Goal: Information Seeking & Learning: Compare options

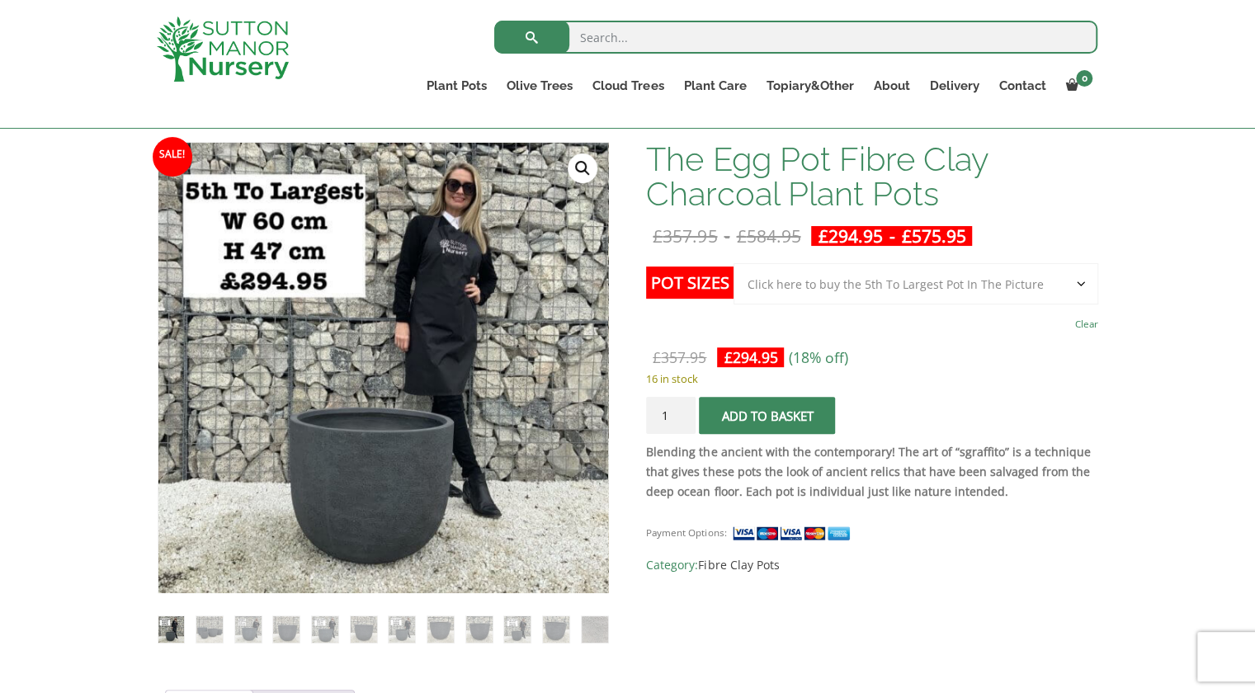
scroll to position [239, 0]
click at [245, 628] on img at bounding box center [248, 630] width 26 height 26
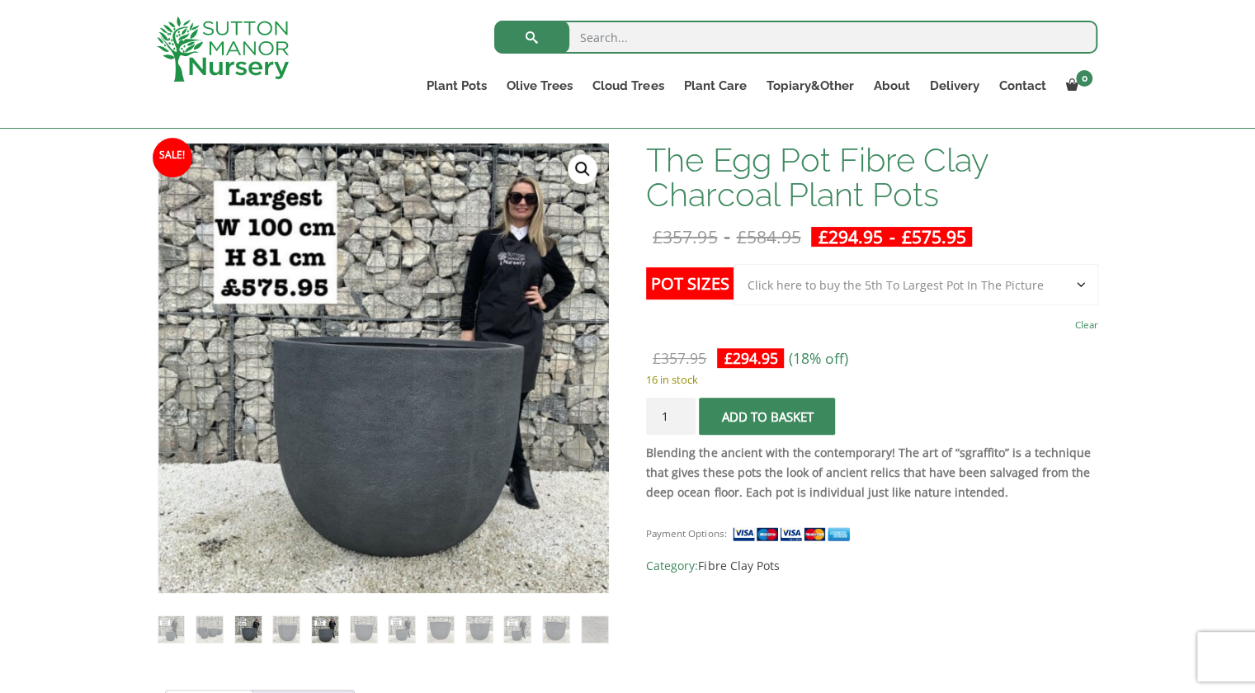
click at [313, 617] on img at bounding box center [325, 630] width 26 height 26
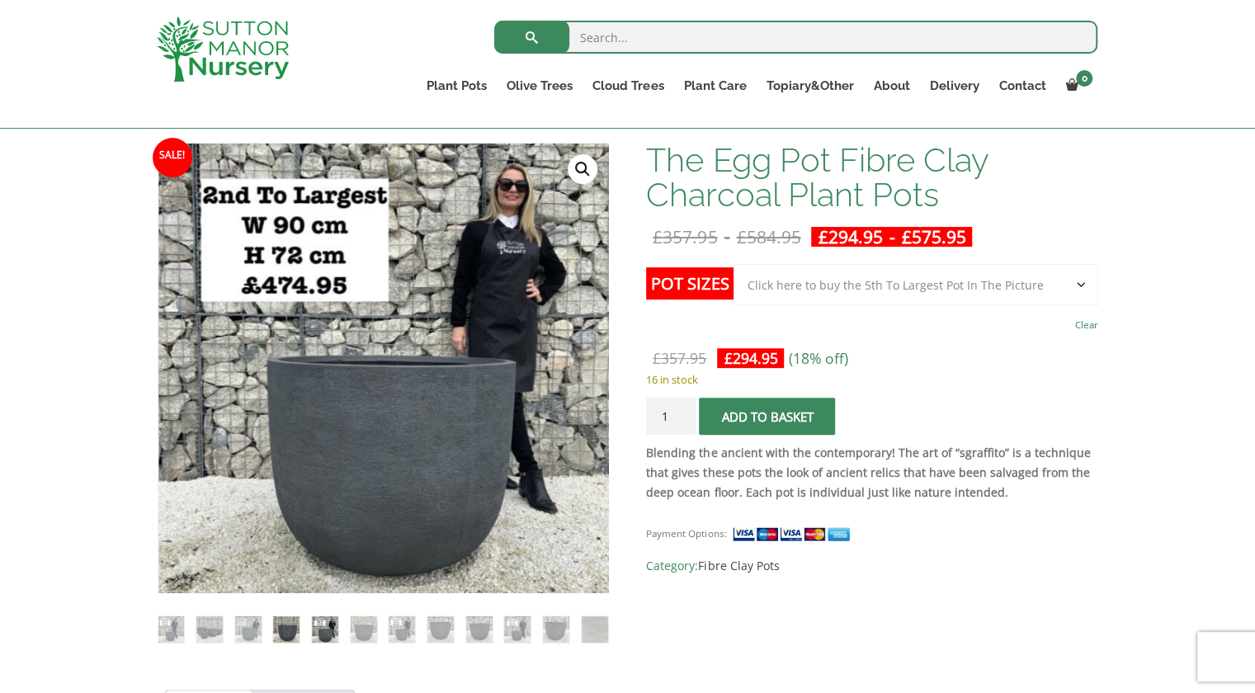
click at [285, 625] on img at bounding box center [286, 630] width 26 height 26
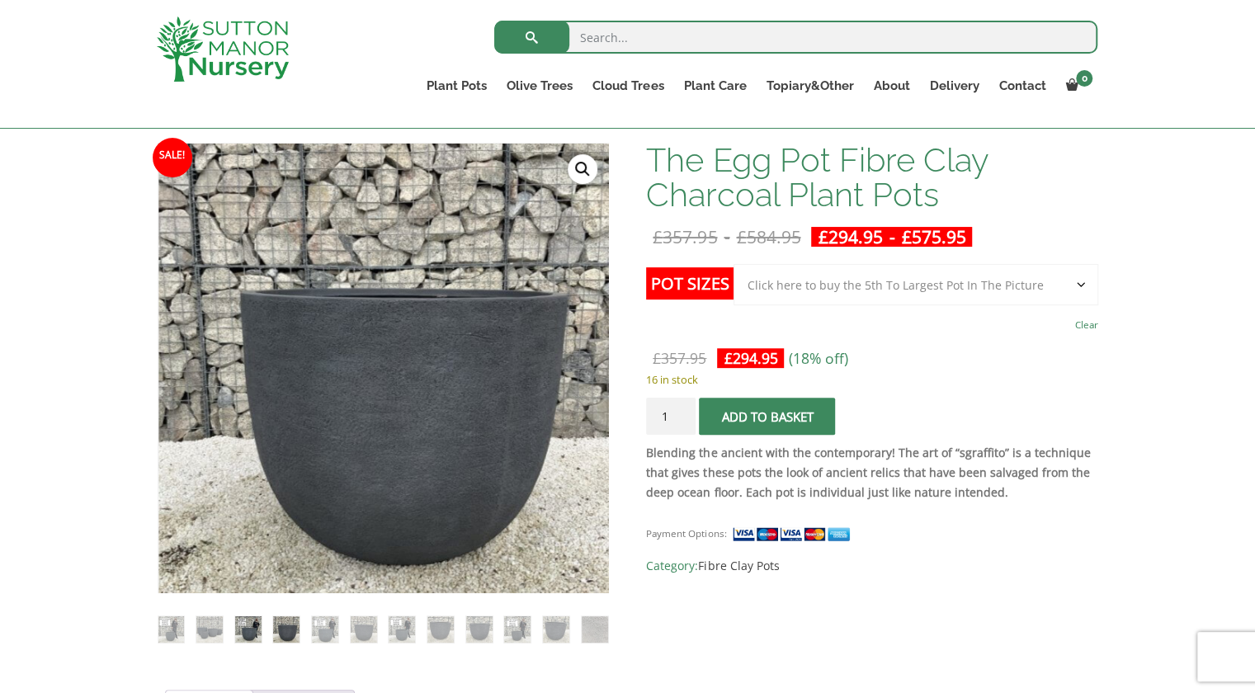
click at [238, 632] on img at bounding box center [248, 630] width 26 height 26
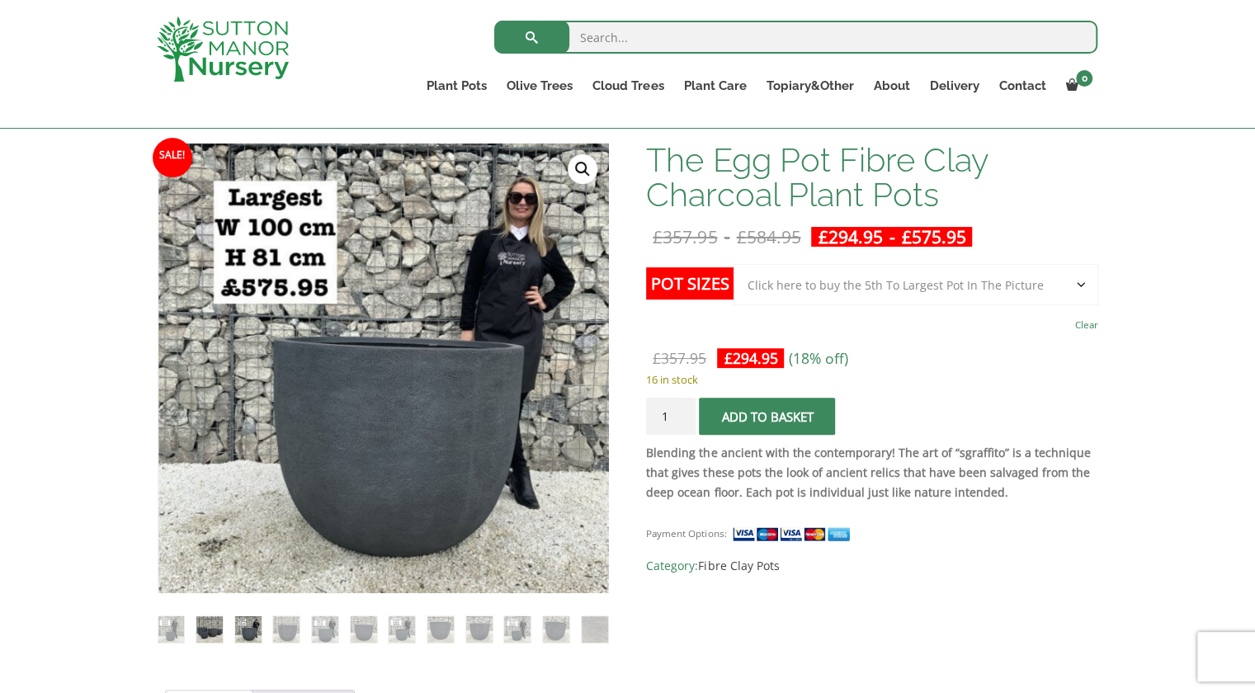
click at [212, 633] on img at bounding box center [209, 630] width 26 height 26
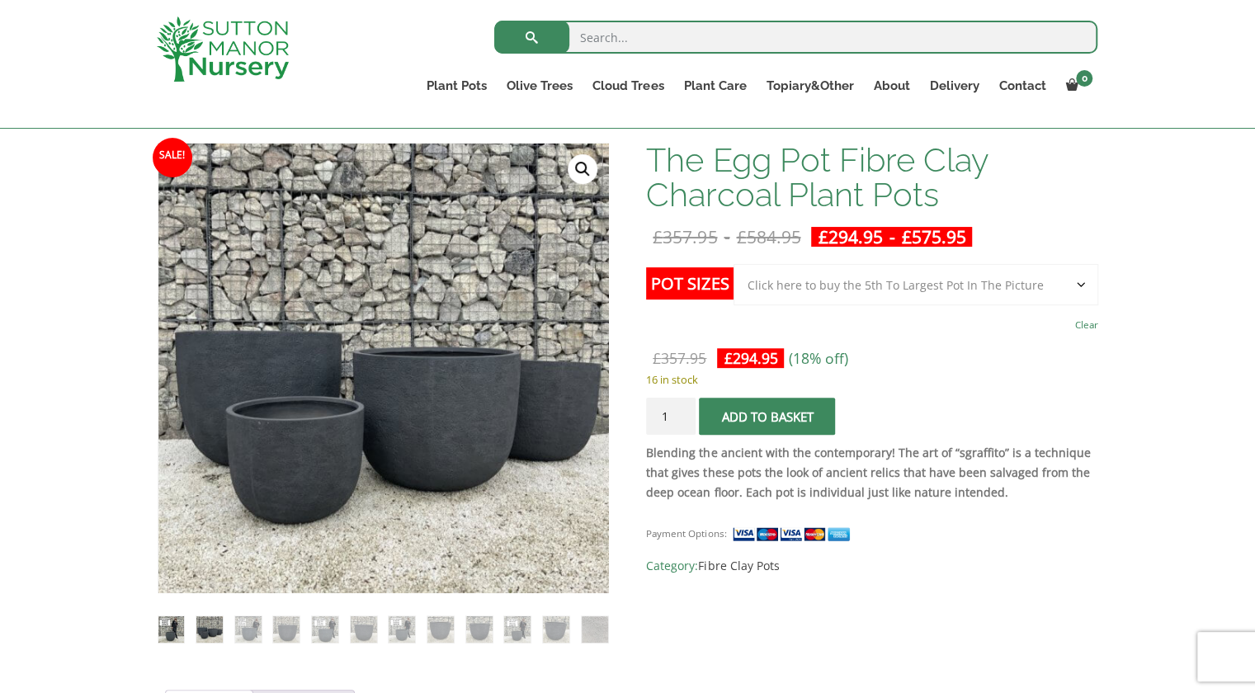
click at [182, 623] on img at bounding box center [171, 630] width 26 height 26
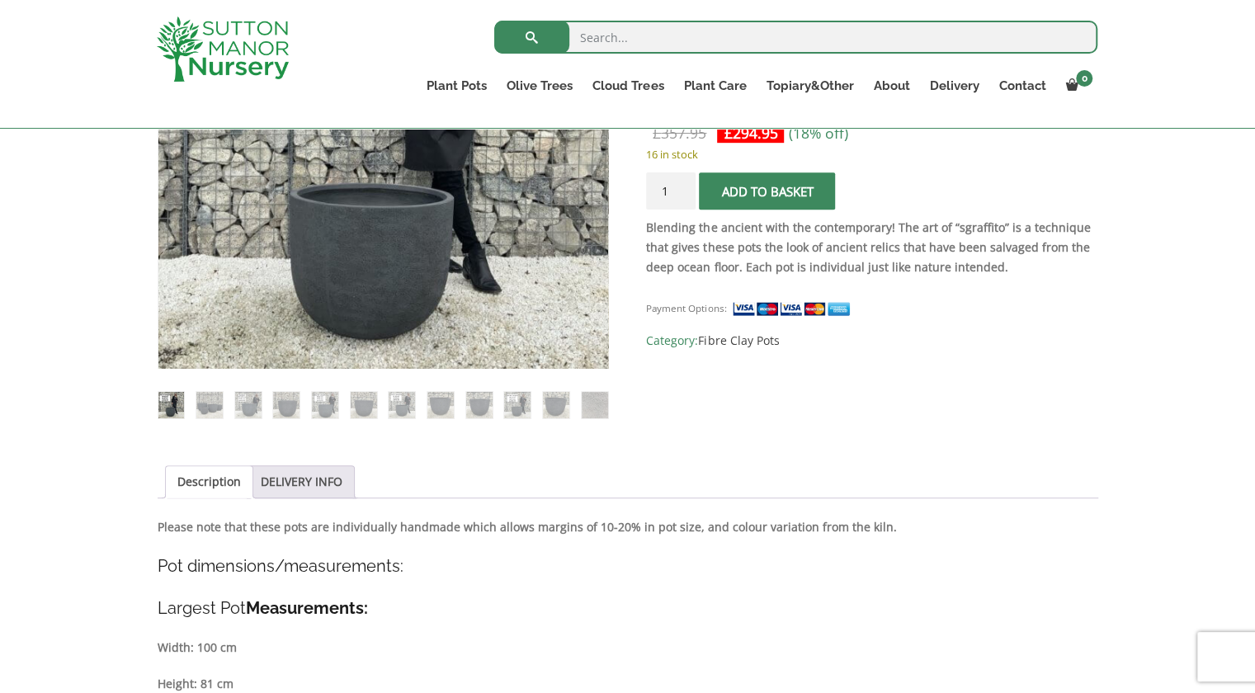
scroll to position [465, 0]
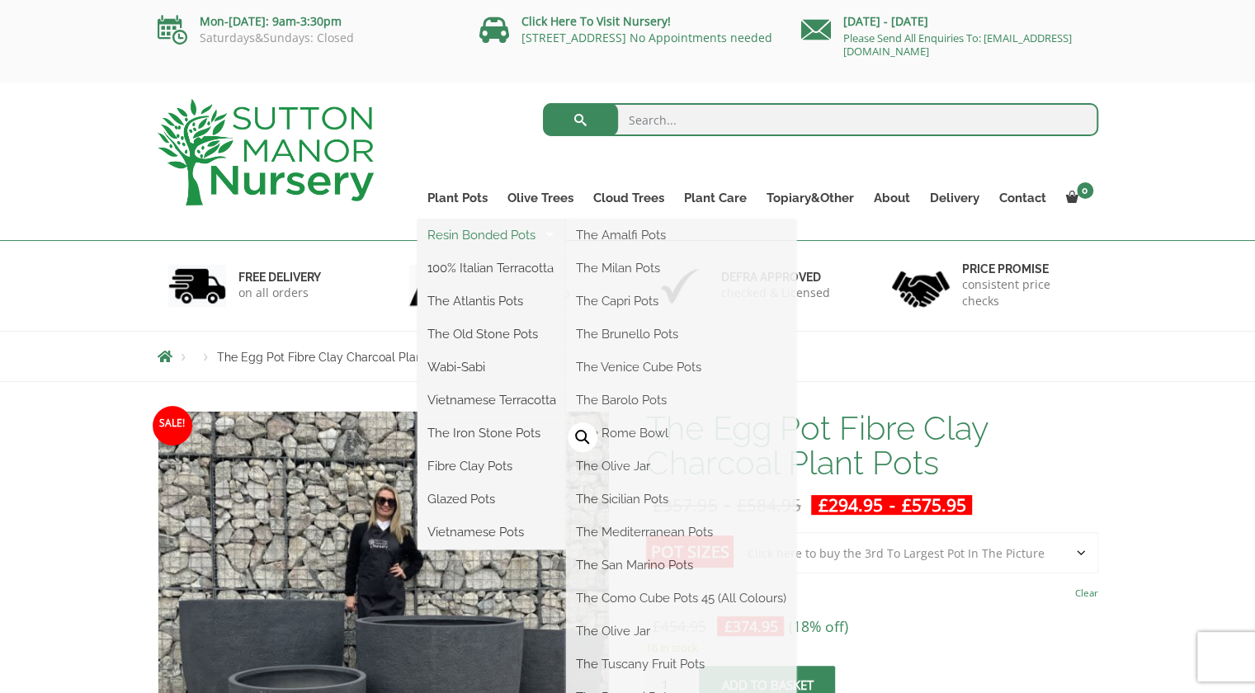
click at [499, 237] on link "Resin Bonded Pots" at bounding box center [492, 235] width 149 height 25
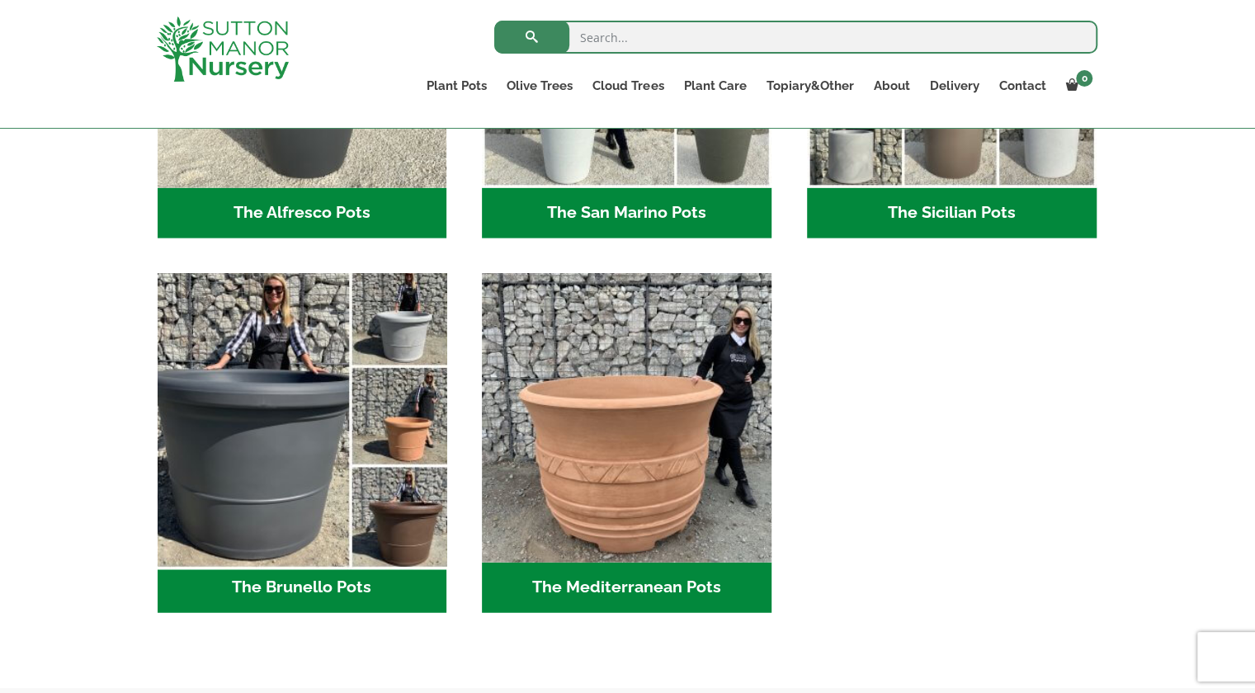
click at [291, 466] on img "Visit product category The Brunello Pots" at bounding box center [302, 418] width 304 height 304
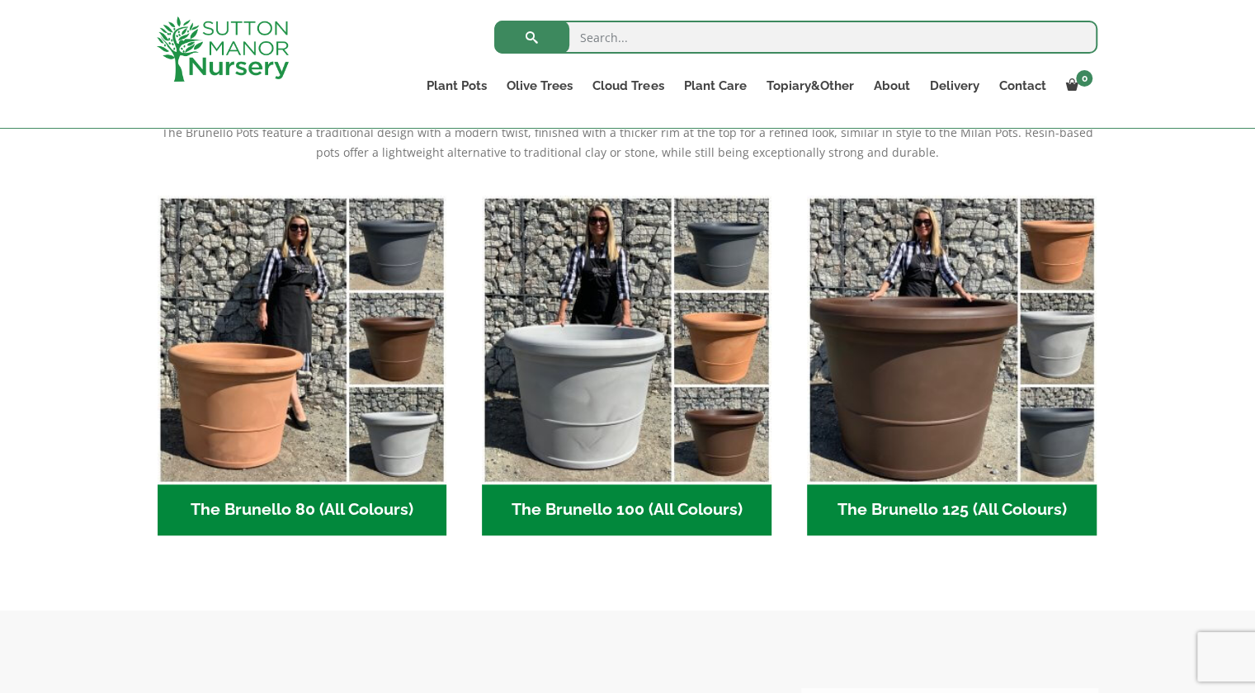
scroll to position [370, 0]
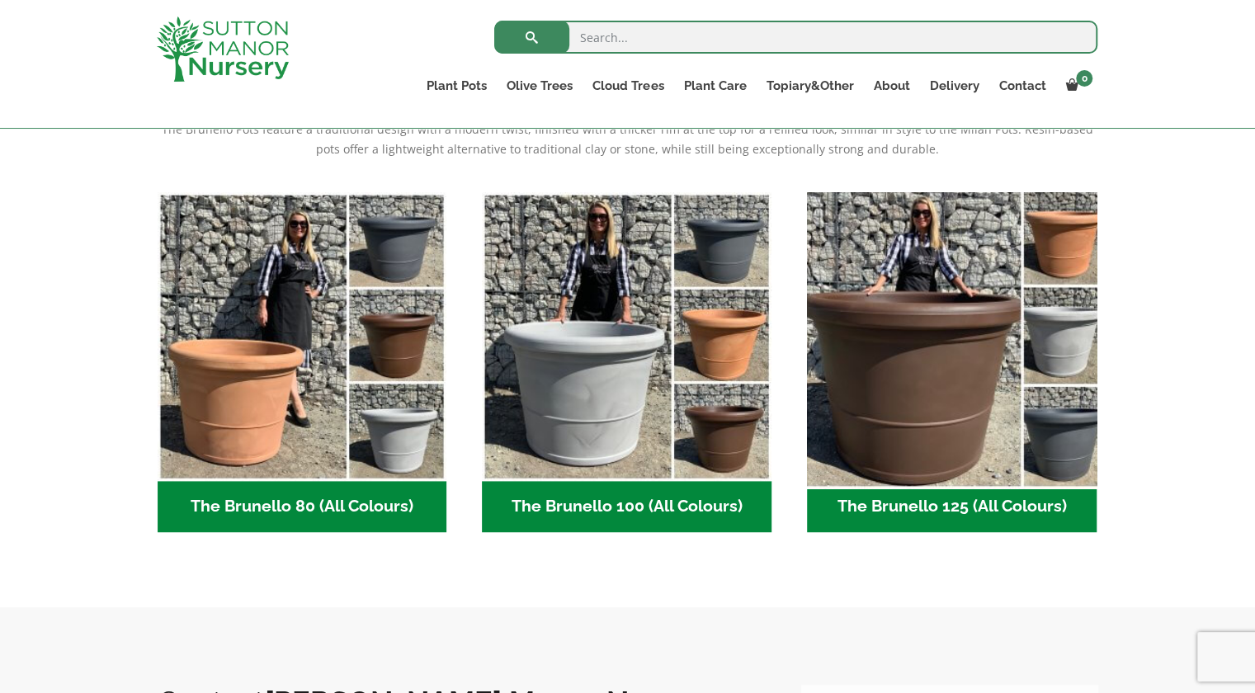
click at [920, 385] on img "Visit product category The Brunello 125 (All Colours)" at bounding box center [952, 337] width 304 height 304
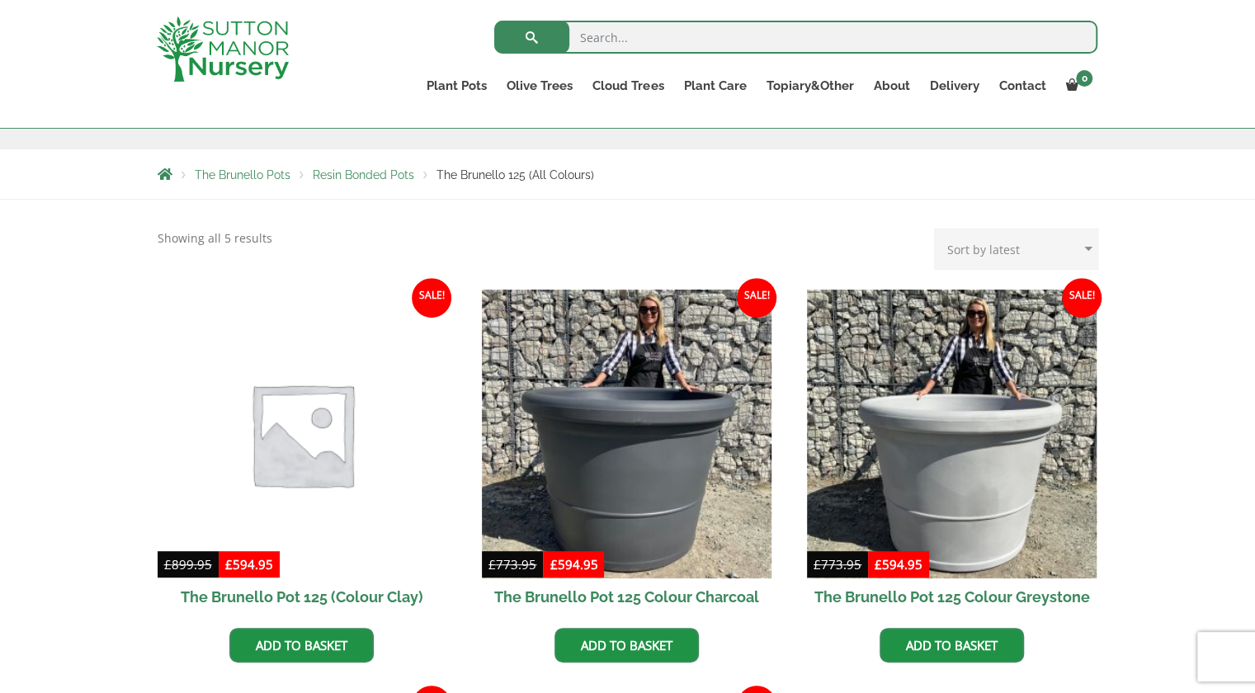
scroll to position [262, 0]
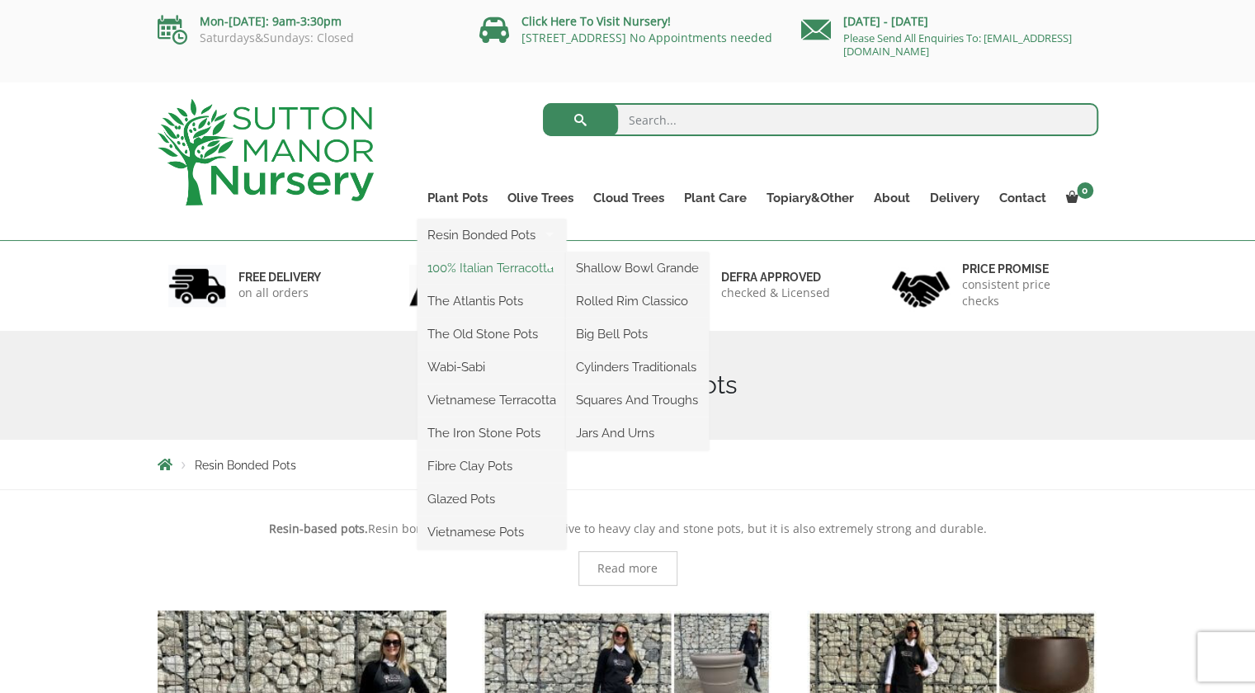
click at [455, 268] on link "100% Italian Terracotta" at bounding box center [492, 268] width 149 height 25
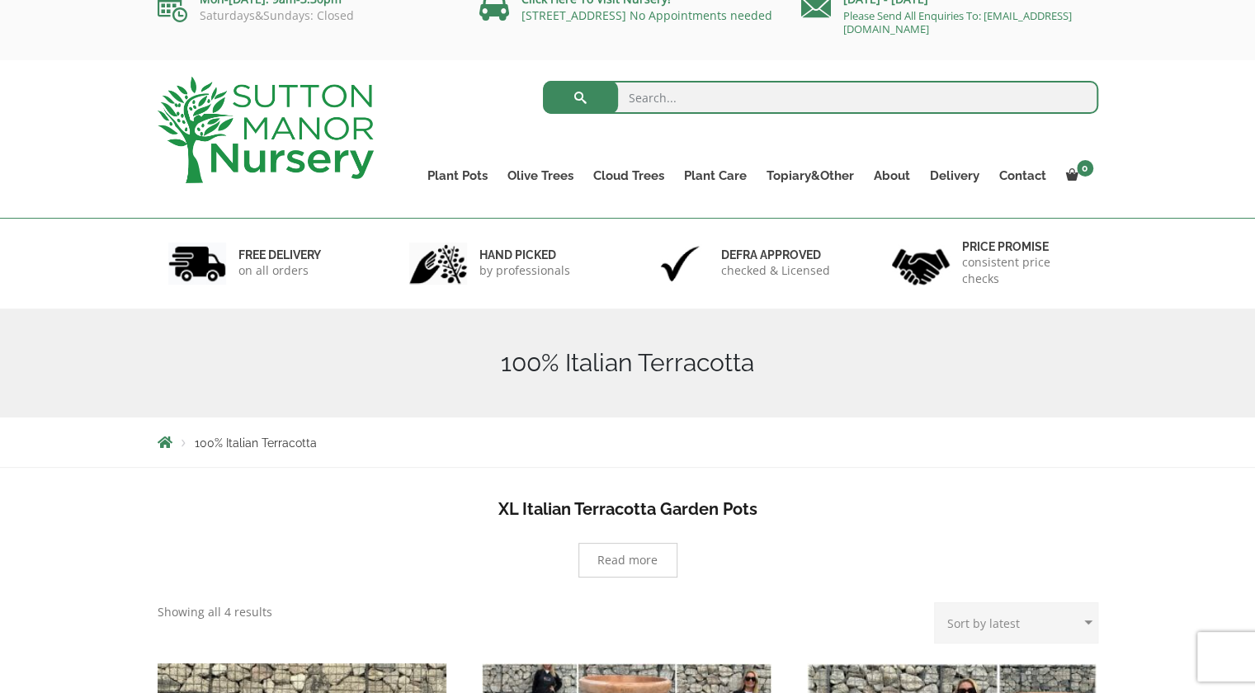
scroll to position [21, 0]
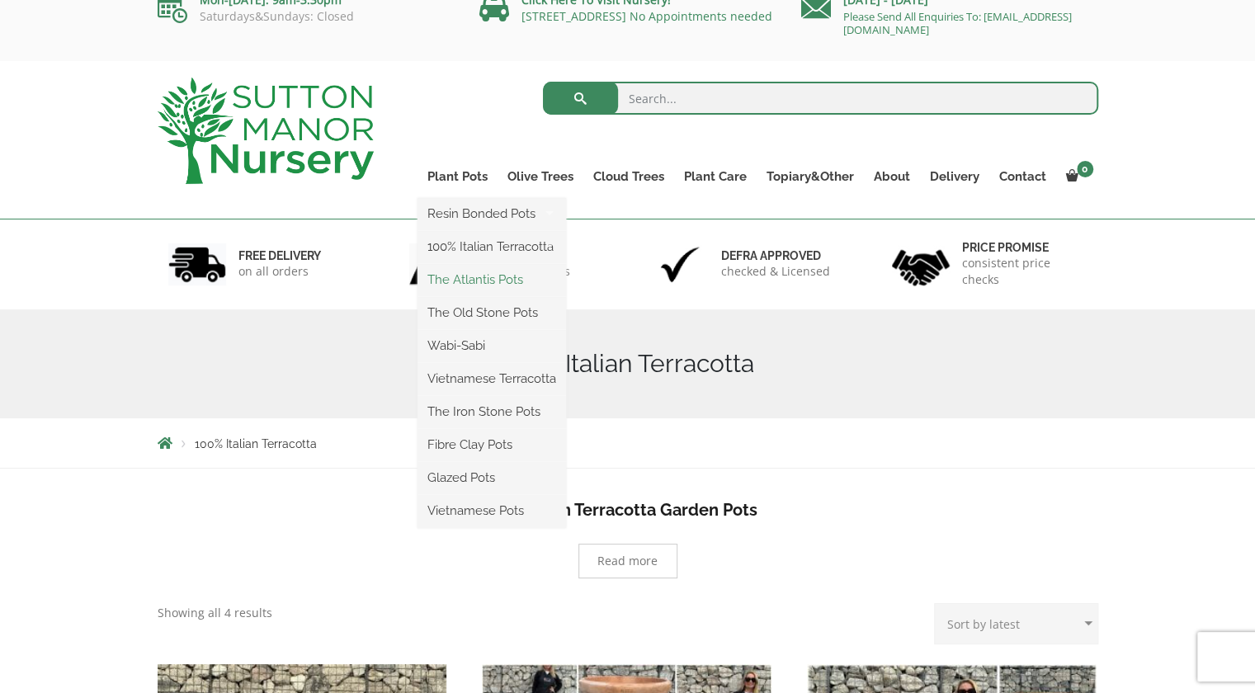
click at [454, 282] on link "The Atlantis Pots" at bounding box center [492, 279] width 149 height 25
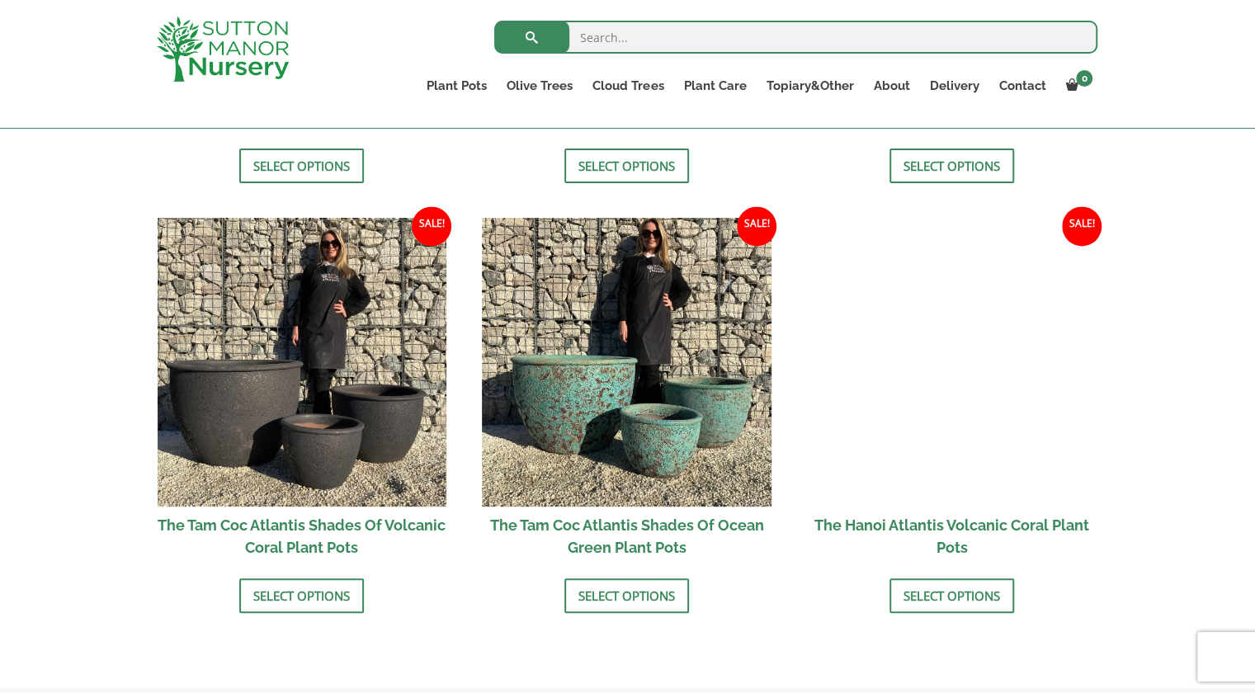
scroll to position [1334, 0]
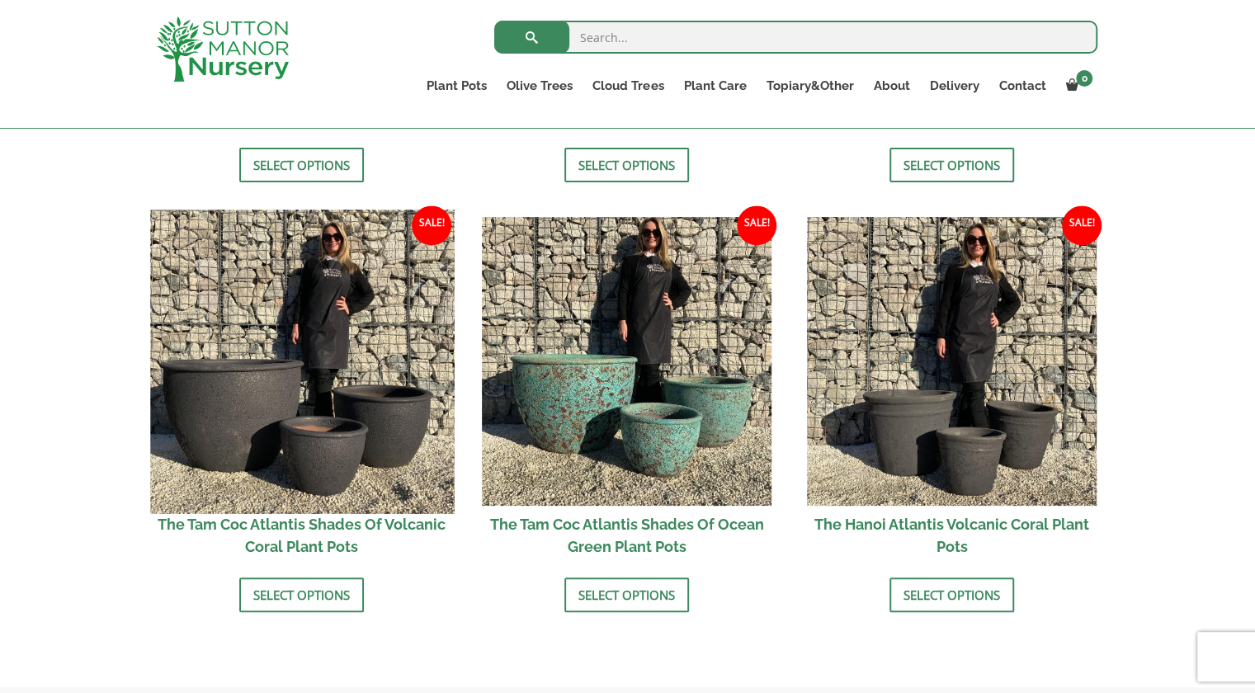
click at [269, 416] on img at bounding box center [302, 362] width 304 height 304
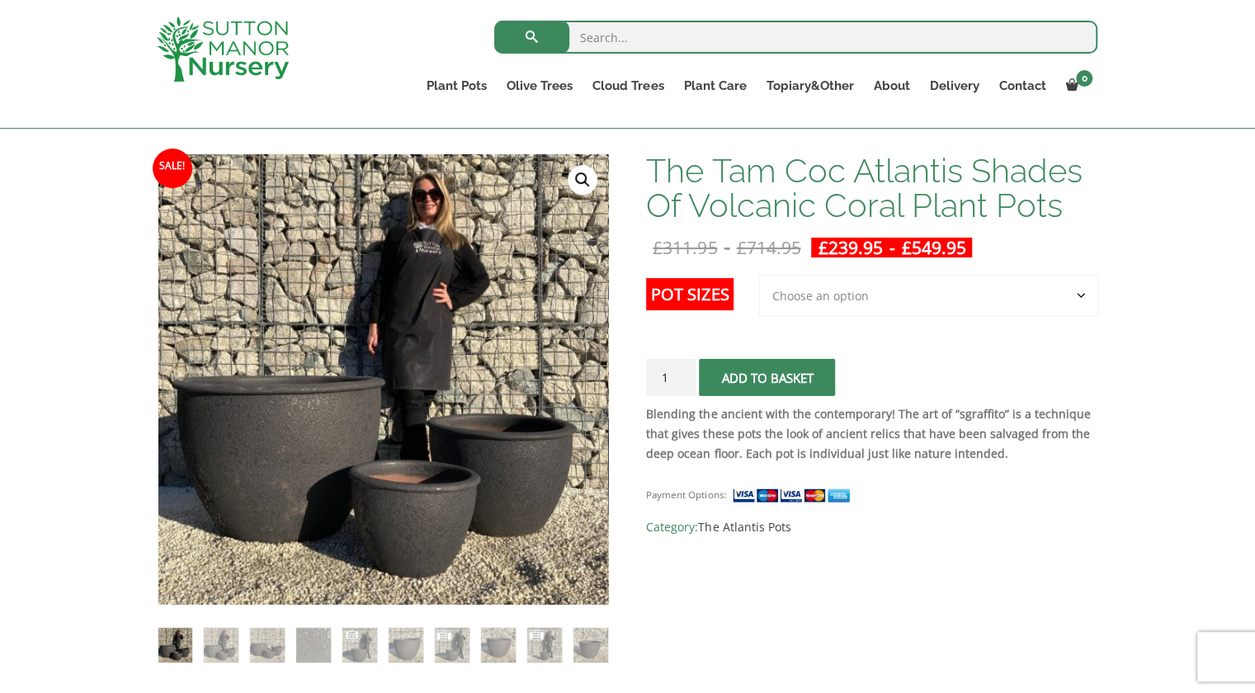
scroll to position [225, 0]
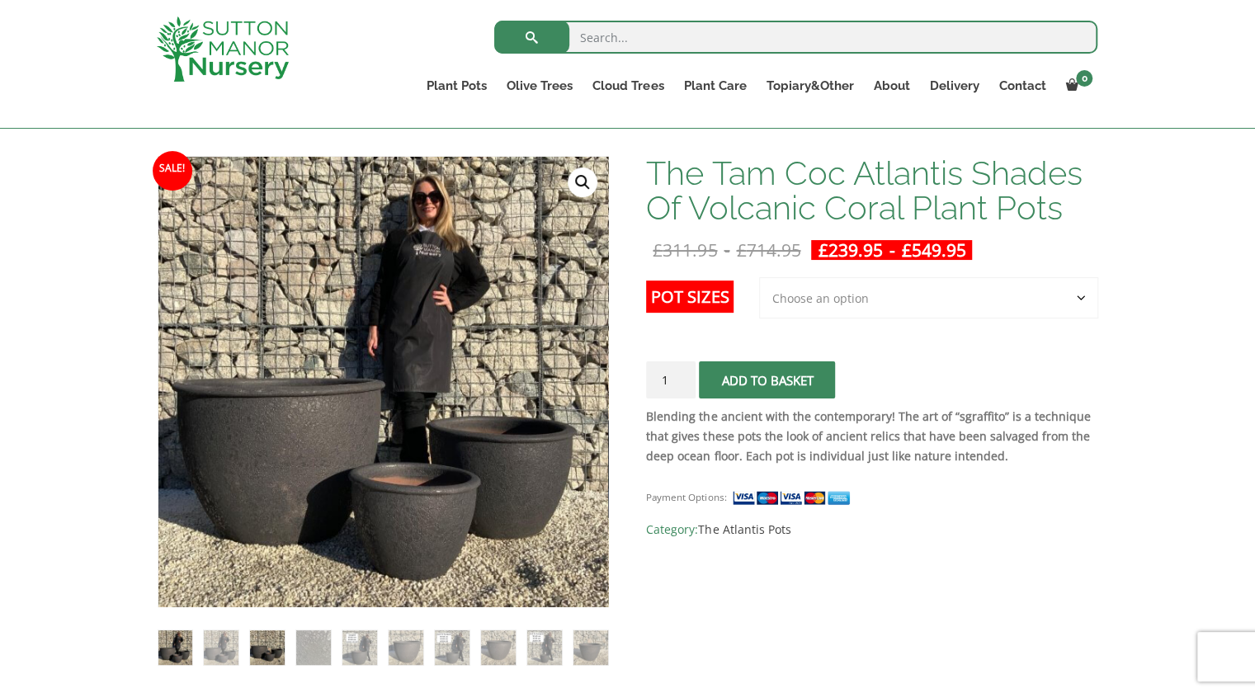
click at [266, 650] on img at bounding box center [267, 648] width 34 height 34
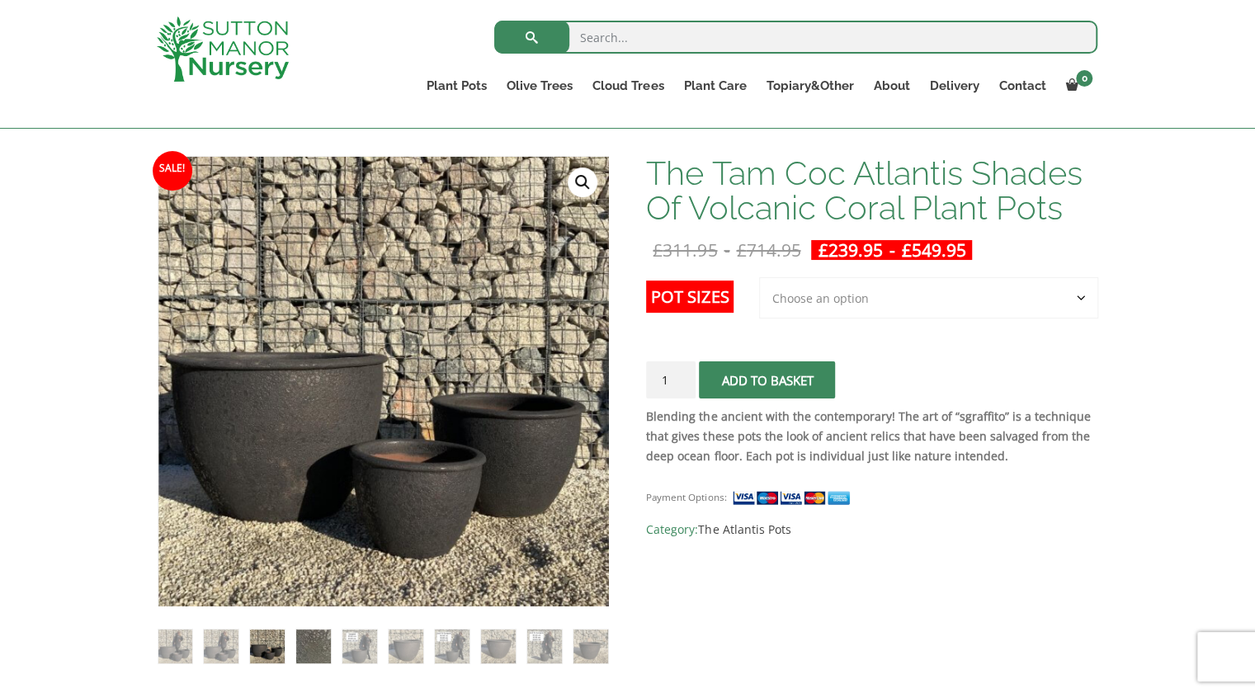
click at [330, 638] on img at bounding box center [313, 647] width 34 height 34
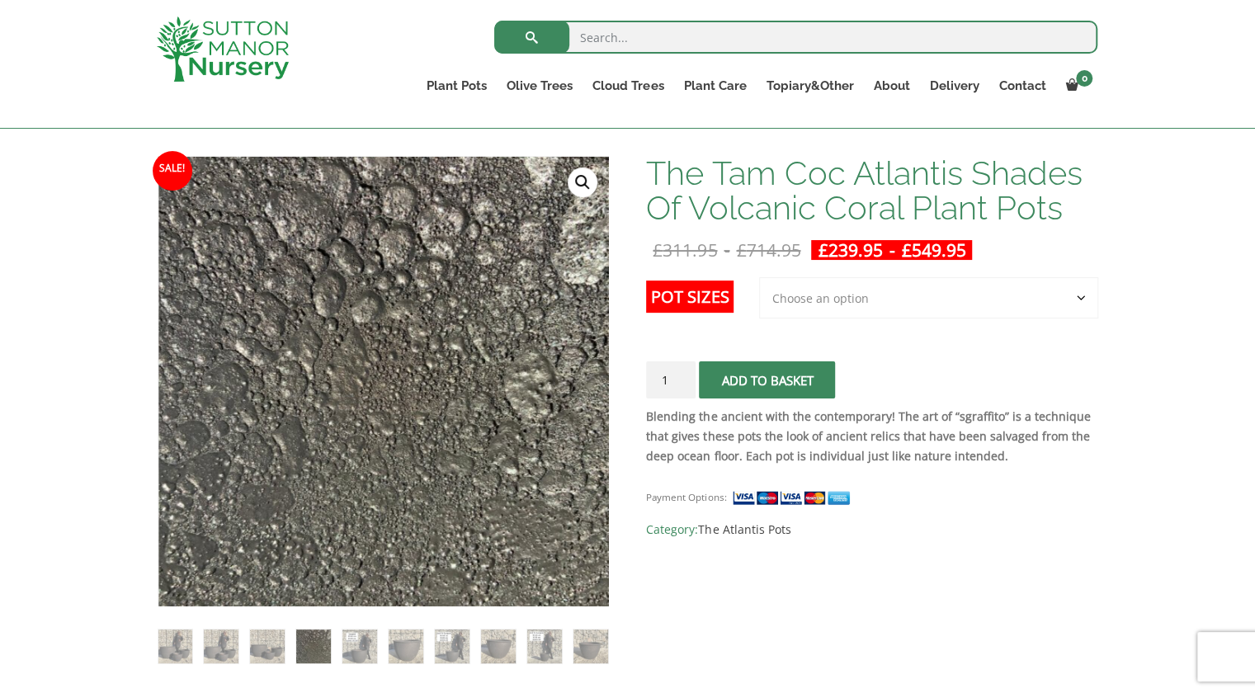
click at [379, 645] on ol at bounding box center [384, 636] width 452 height 59
click at [362, 649] on img at bounding box center [360, 647] width 34 height 34
